Goal: Book appointment/travel/reservation

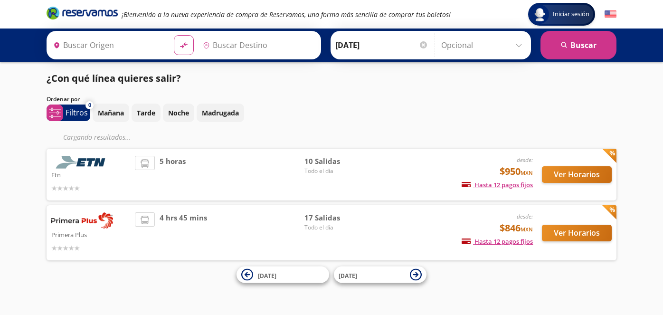
type input "[GEOGRAPHIC_DATA], [GEOGRAPHIC_DATA]"
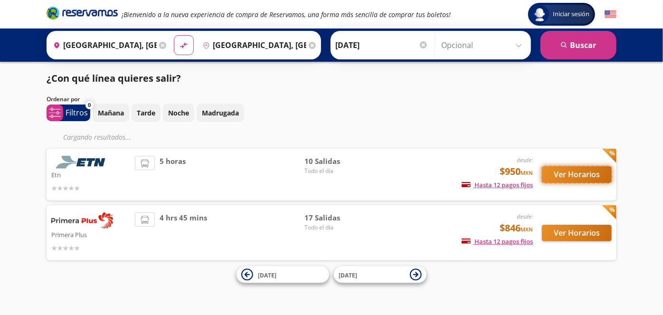
click at [592, 173] on button "Ver Horarios" at bounding box center [577, 174] width 70 height 17
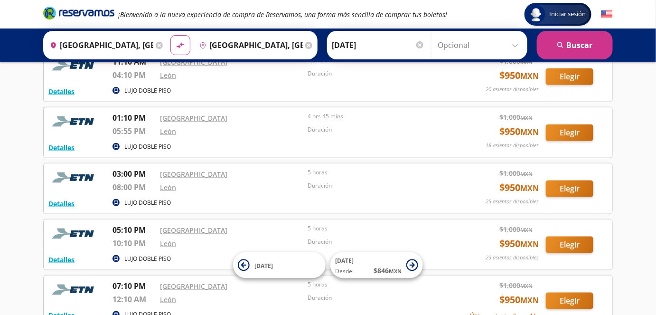
scroll to position [259, 0]
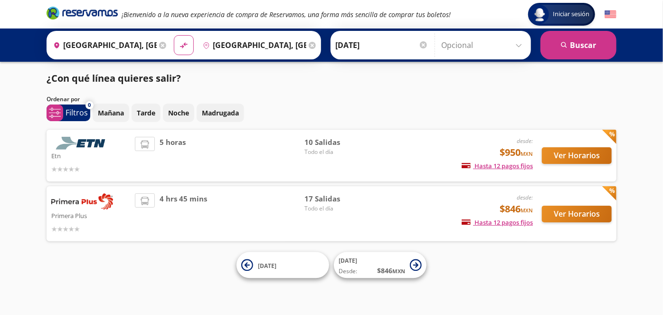
click at [92, 201] on img at bounding box center [82, 201] width 62 height 16
click at [582, 210] on button "Ver Horarios" at bounding box center [577, 214] width 70 height 17
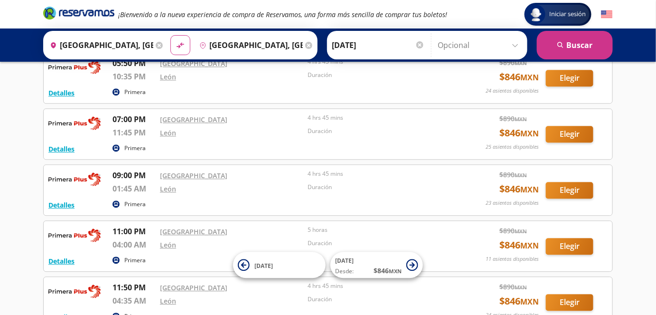
scroll to position [820, 0]
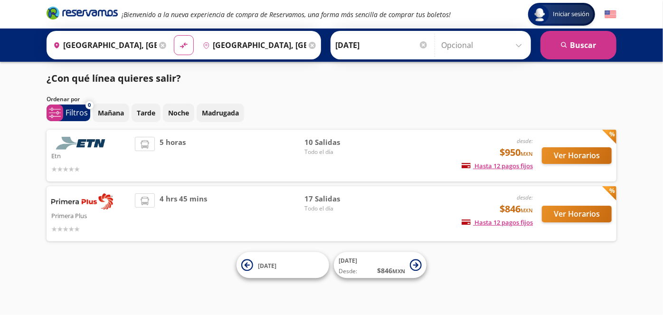
click at [99, 151] on p "Etn" at bounding box center [90, 155] width 79 height 11
click at [585, 160] on button "Ver Horarios" at bounding box center [577, 155] width 70 height 17
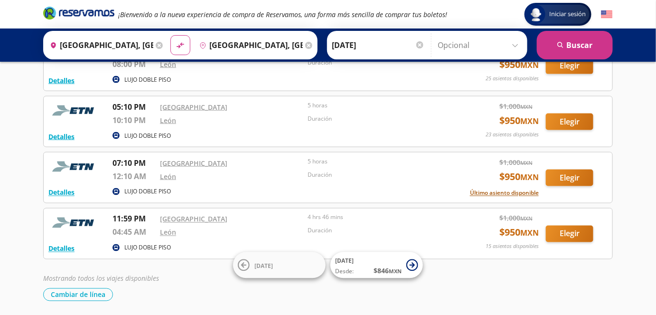
scroll to position [354, 0]
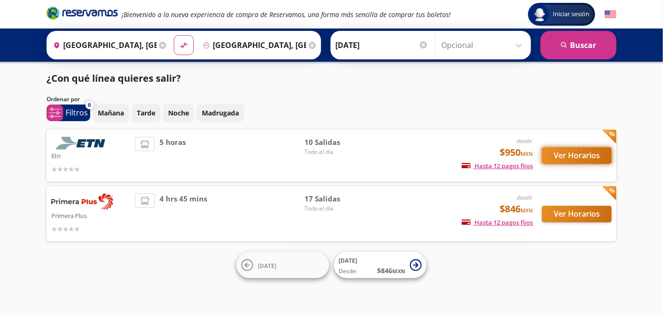
click at [588, 148] on button "Ver Horarios" at bounding box center [577, 155] width 70 height 17
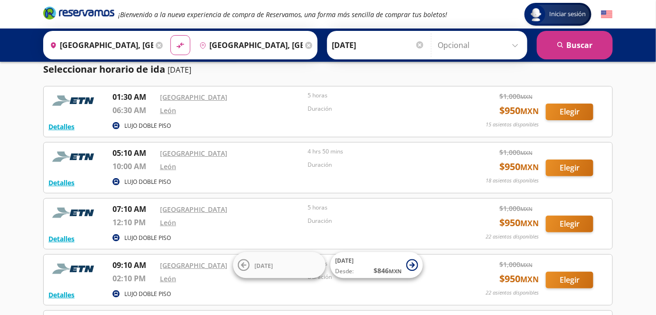
scroll to position [43, 0]
